Goal: Task Accomplishment & Management: Use online tool/utility

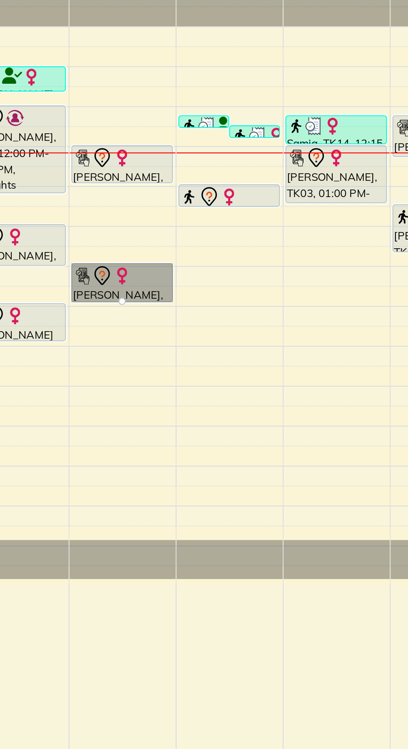
click at [181, 283] on div at bounding box center [182, 284] width 3 height 3
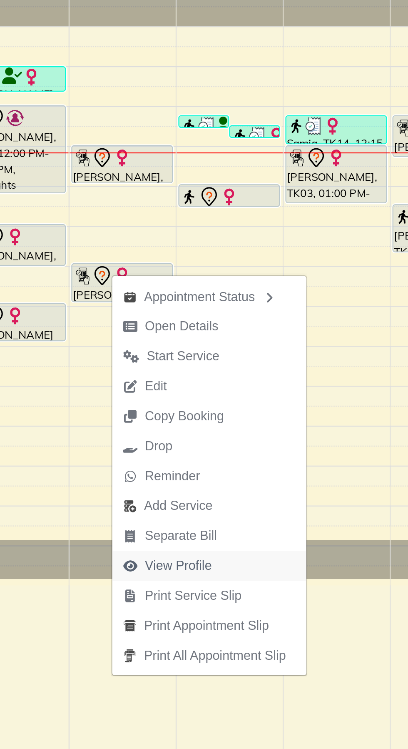
click at [210, 404] on span "View Profile" at bounding box center [208, 406] width 31 height 9
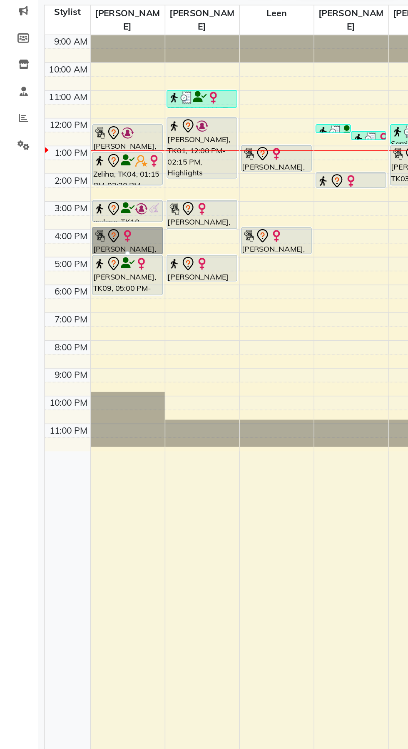
click at [82, 283] on div at bounding box center [83, 284] width 3 height 3
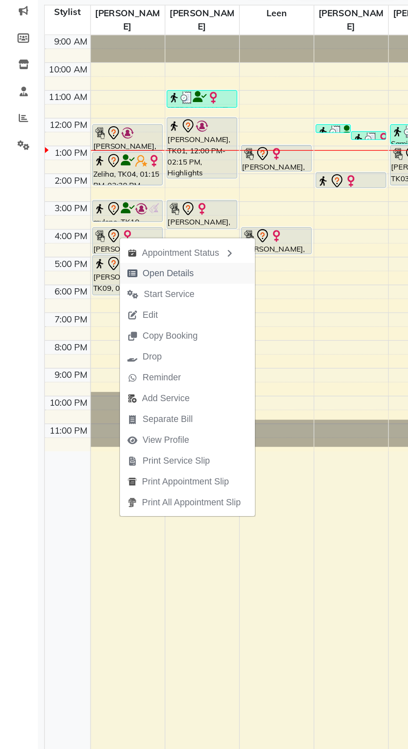
click at [103, 299] on span "Open Details" at bounding box center [111, 298] width 34 height 9
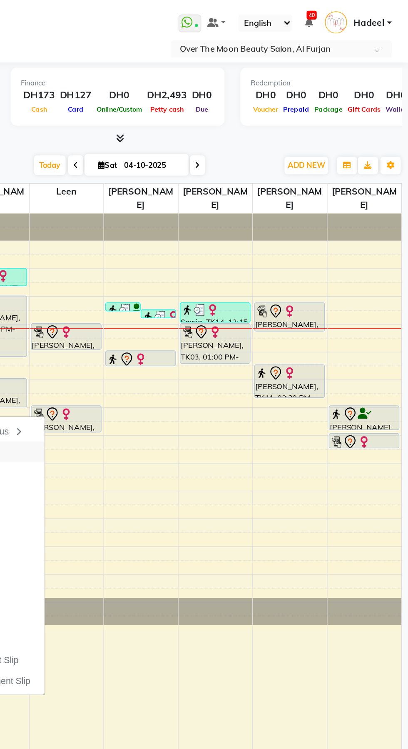
select select "7"
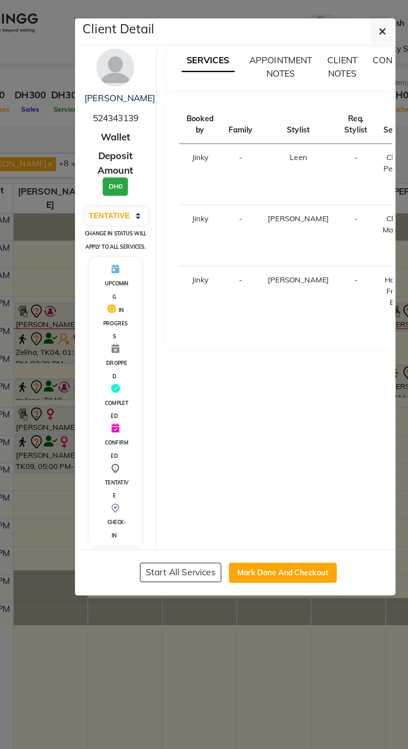
click at [171, 450] on ngb-modal-window "Client Detail Shweta Arora 524343139 Wallet Deposit Amount DH0 Select IN SERVIC…" at bounding box center [204, 374] width 408 height 749
